Goal: Task Accomplishment & Management: Use online tool/utility

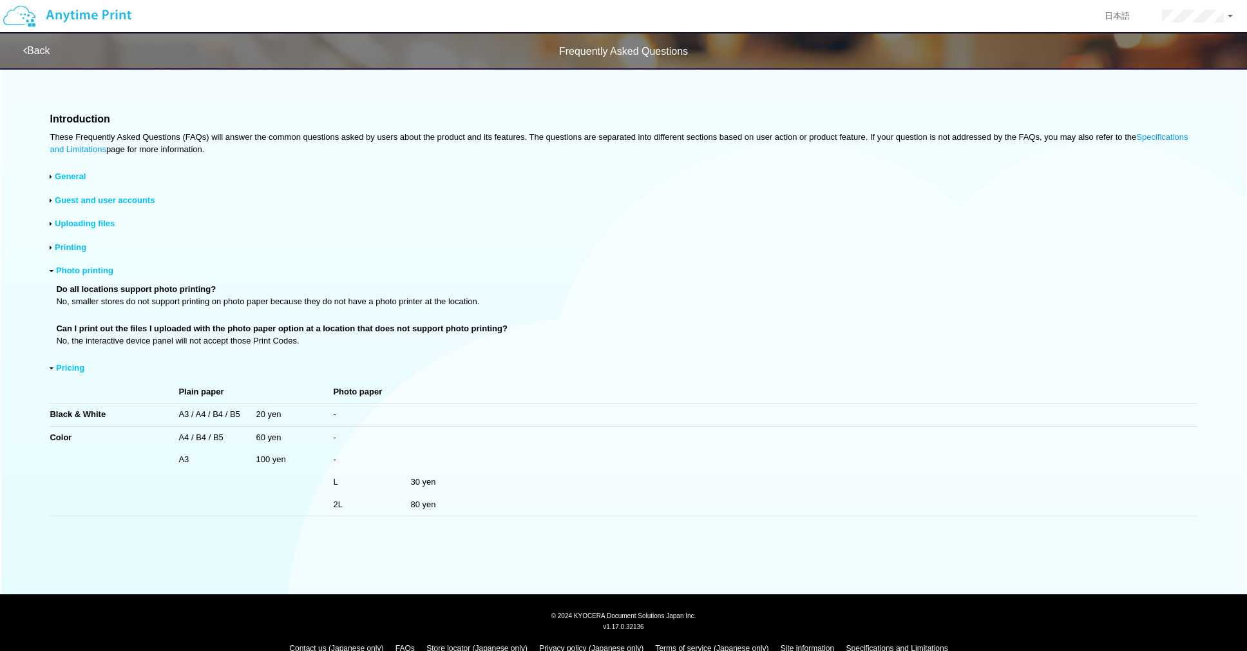
scroll to position [23, 0]
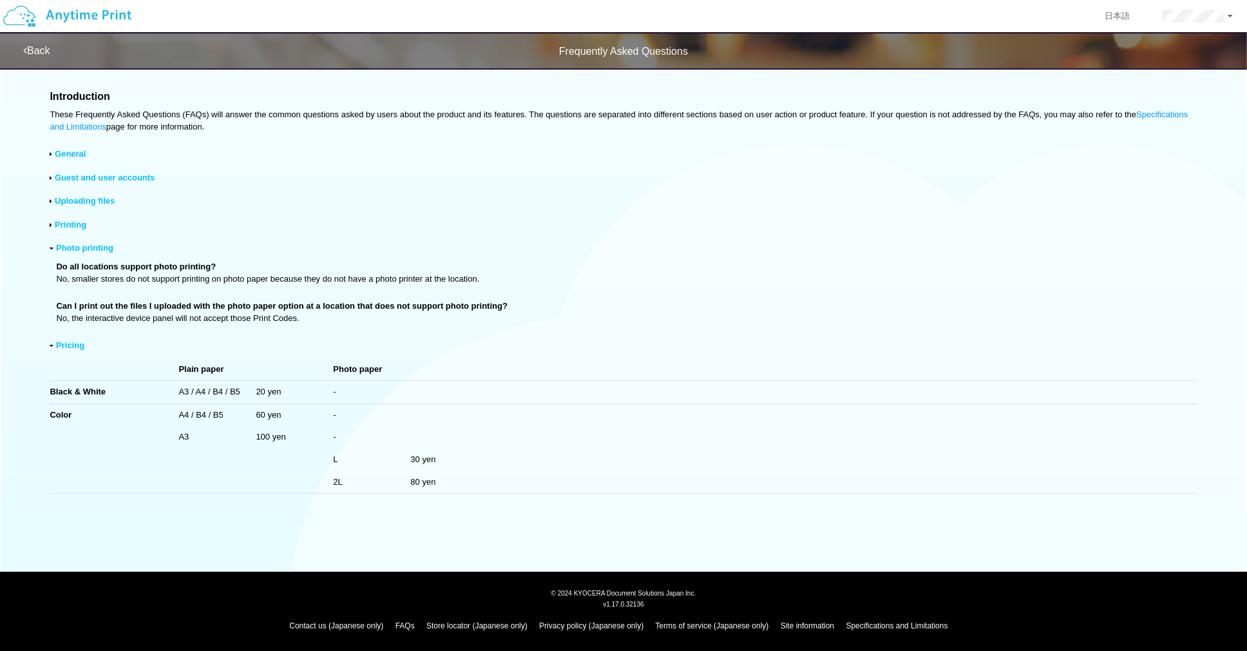
click at [78, 19] on img at bounding box center [67, 16] width 137 height 45
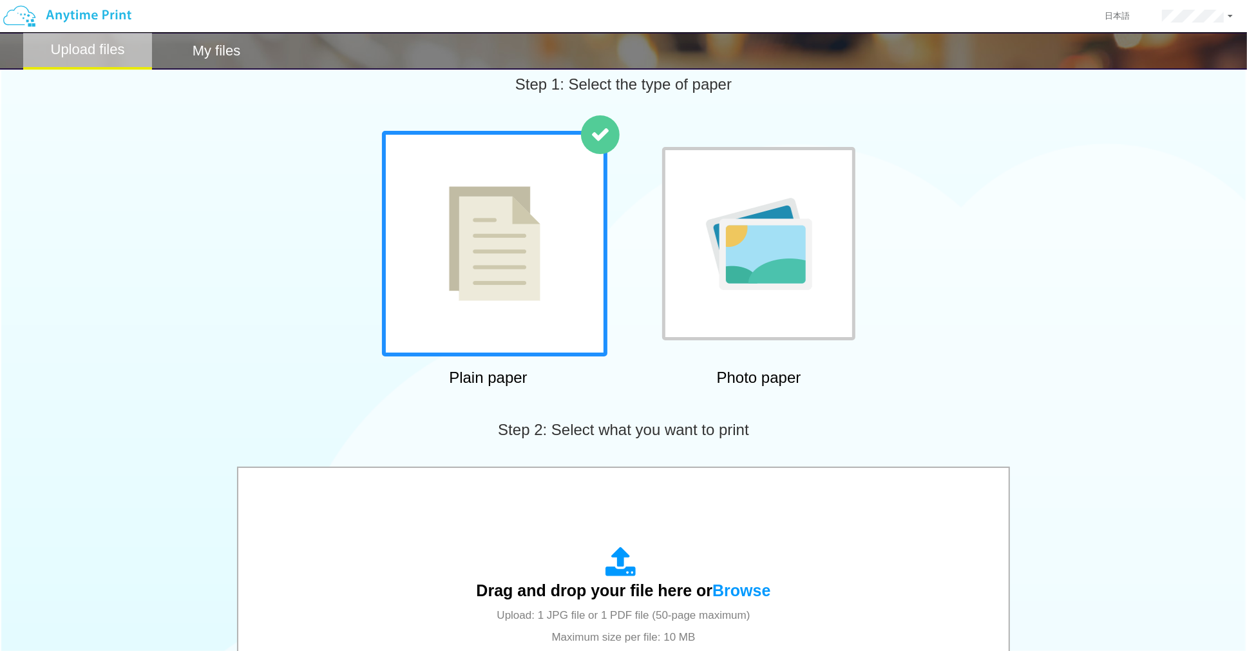
click at [756, 272] on img at bounding box center [759, 244] width 106 height 92
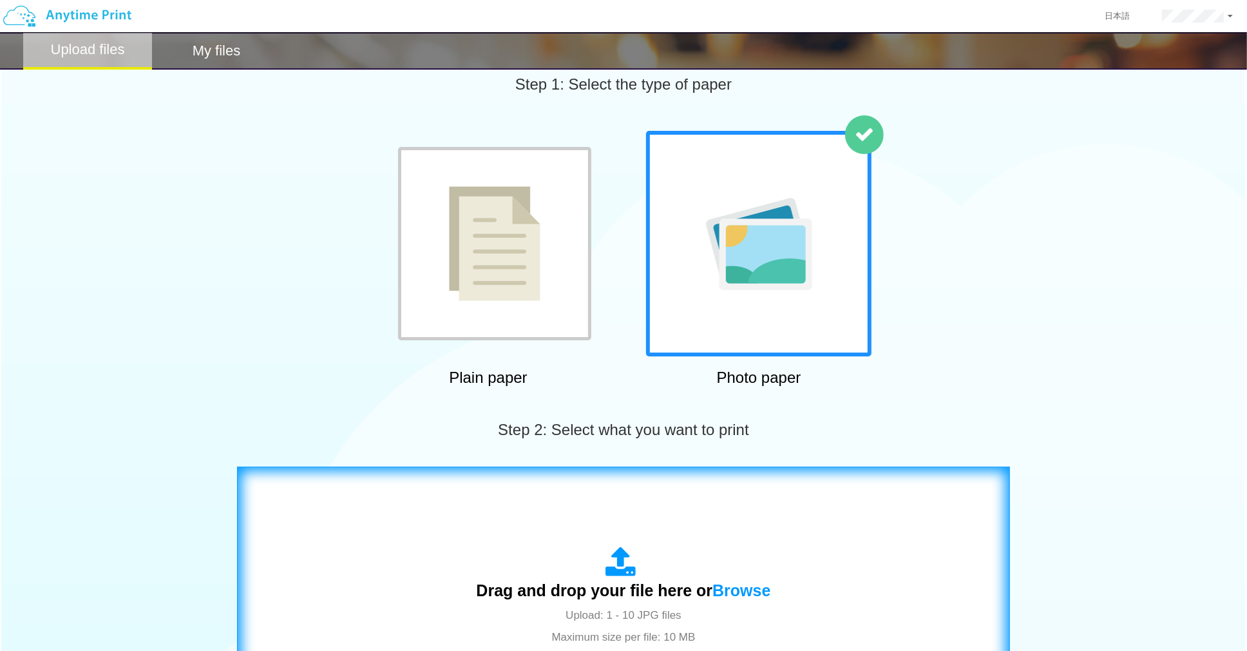
click at [627, 566] on icon at bounding box center [624, 562] width 36 height 32
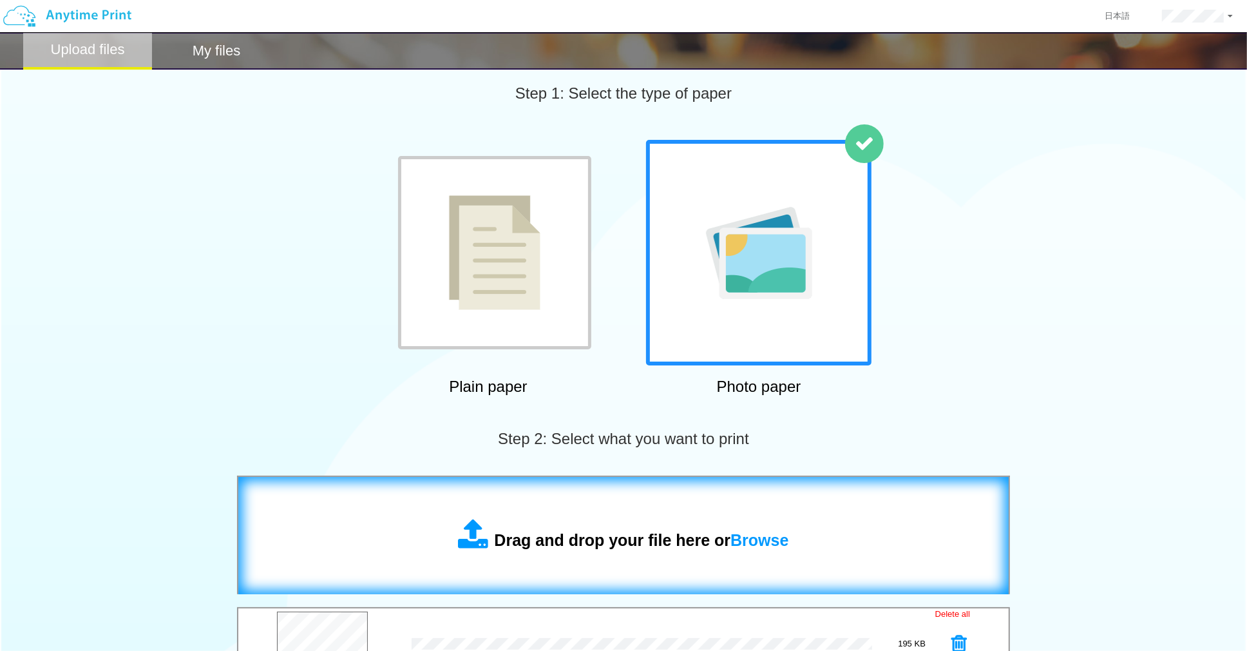
scroll to position [328, 0]
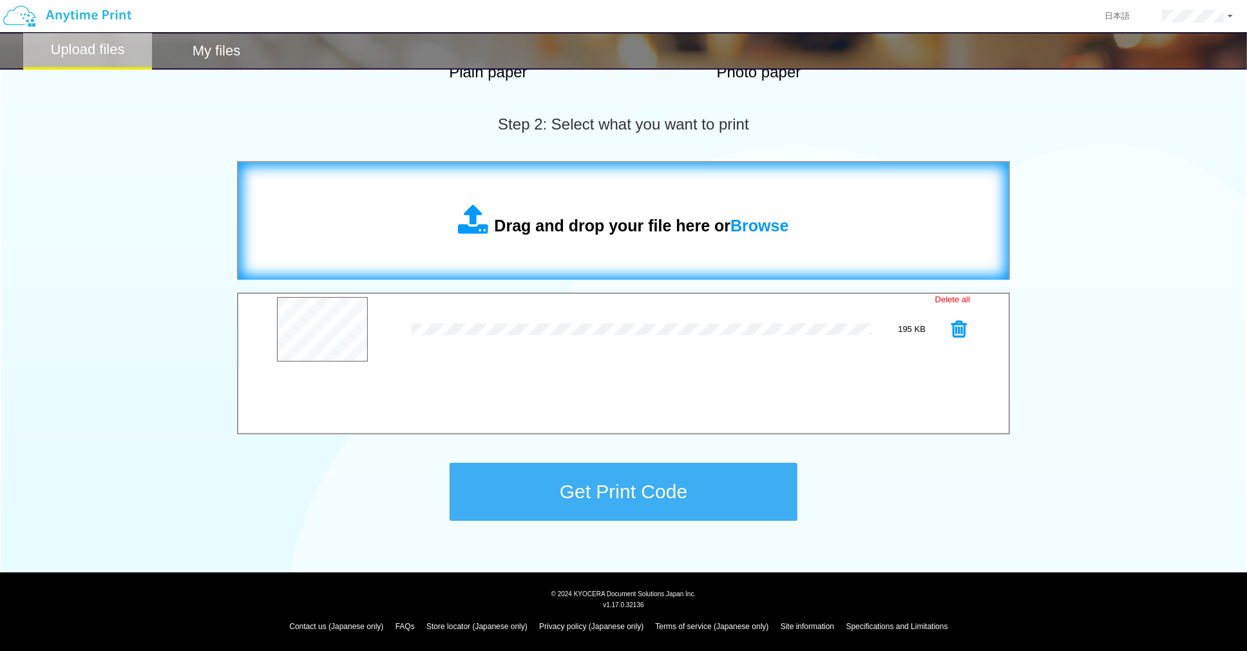
click at [733, 493] on button "Get Print Code" at bounding box center [624, 492] width 348 height 58
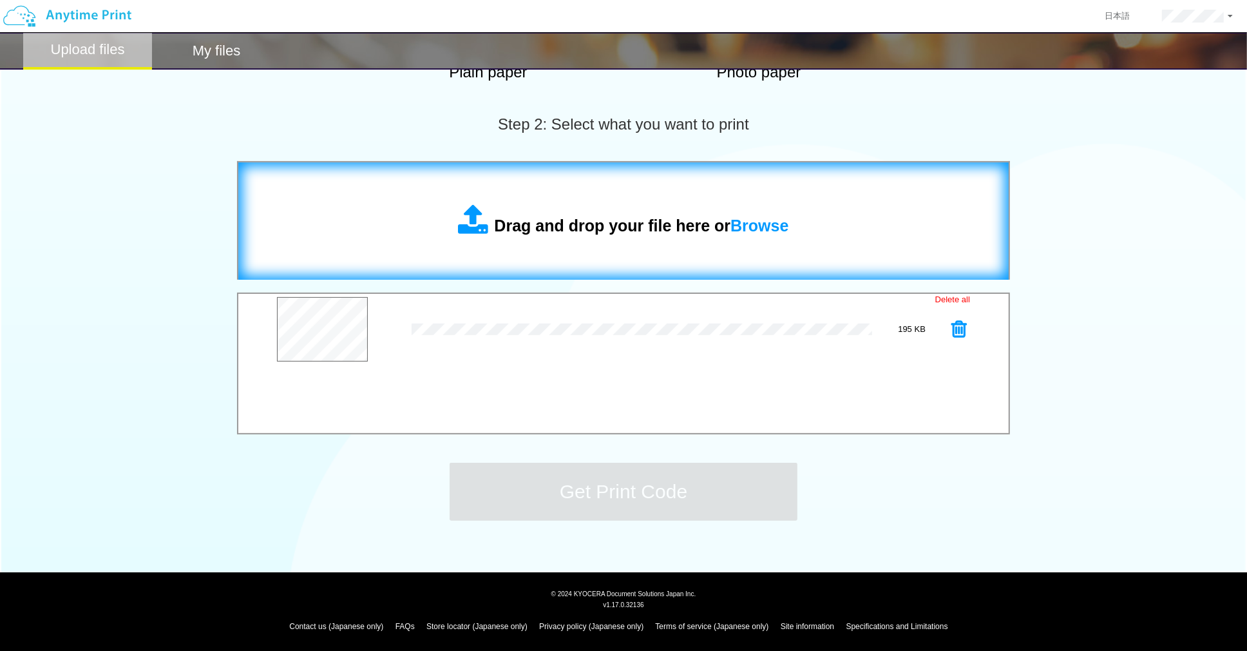
scroll to position [0, 0]
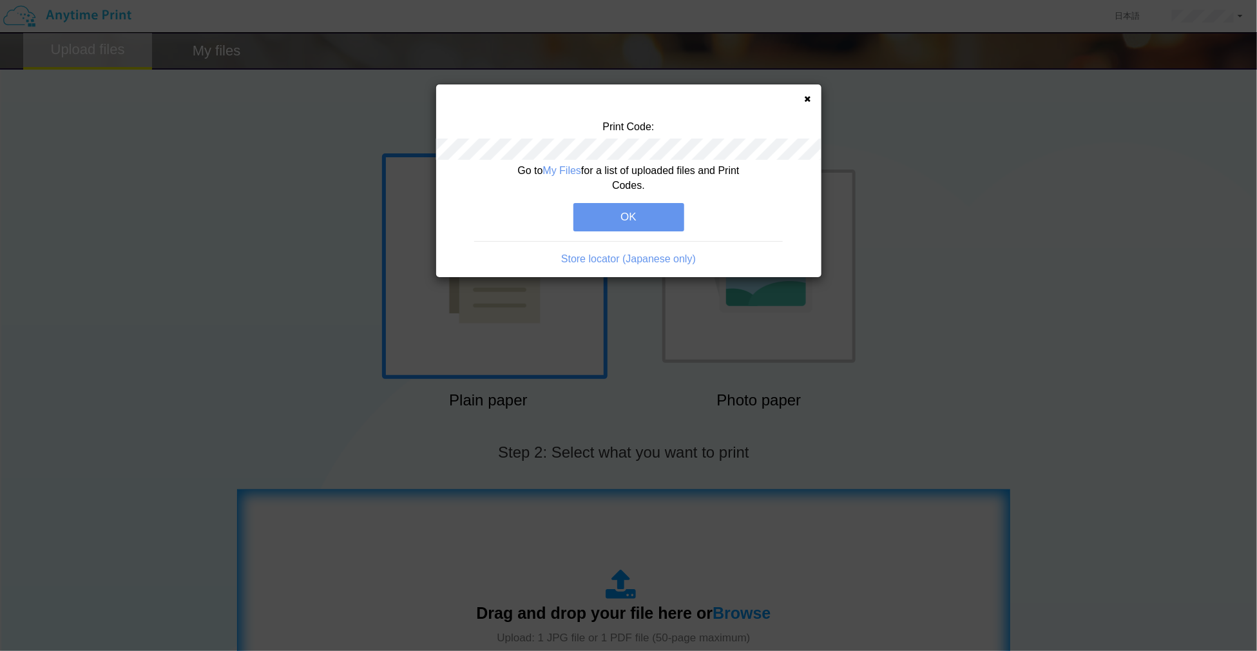
click at [807, 100] on icon at bounding box center [808, 99] width 6 height 8
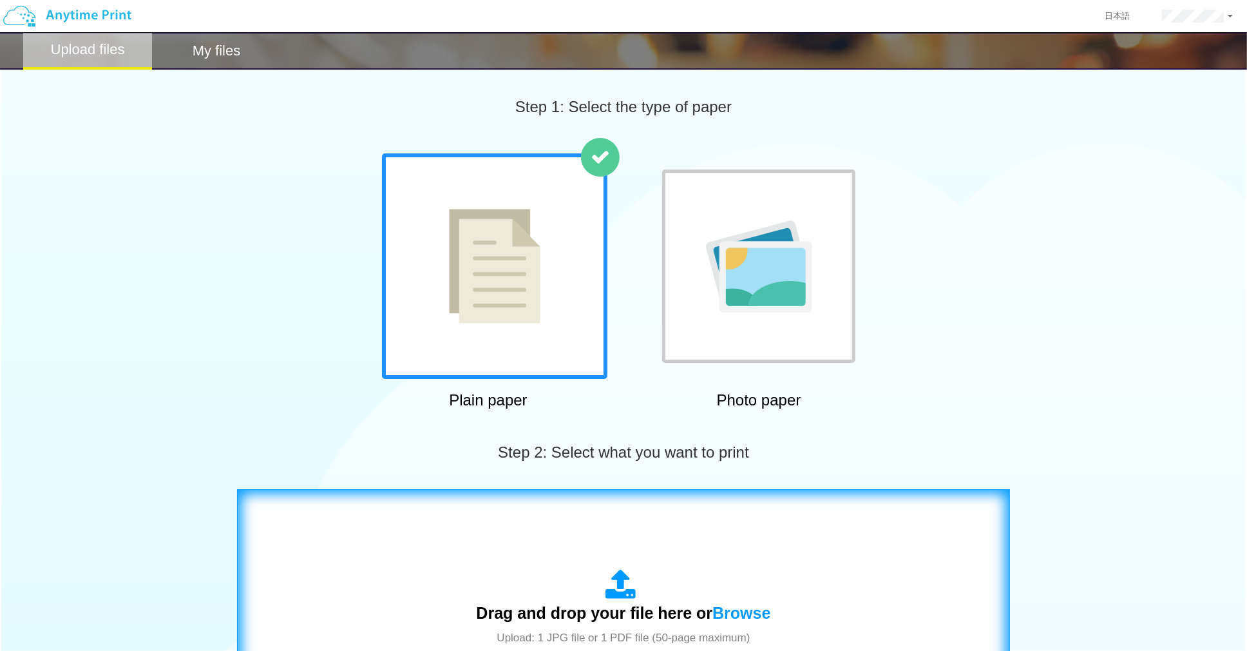
click at [89, 10] on img at bounding box center [67, 16] width 137 height 45
